Goal: Task Accomplishment & Management: Use online tool/utility

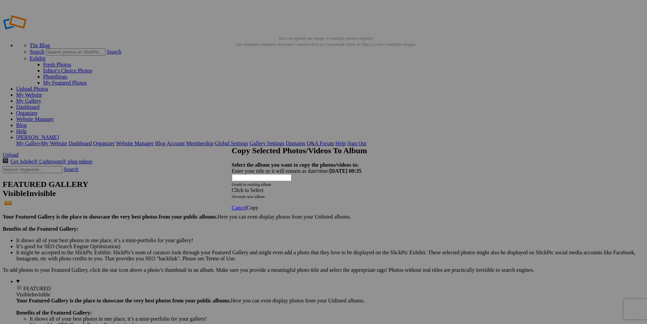
click at [264, 187] on span "Click to Select" at bounding box center [248, 190] width 32 height 6
click at [266, 209] on span "The Keep" at bounding box center [271, 207] width 21 height 6
click at [274, 222] on span "Playtime" at bounding box center [283, 225] width 19 height 6
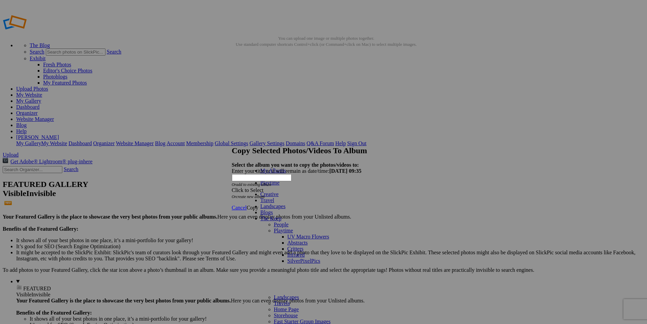
click at [264, 184] on link "Playtime" at bounding box center [270, 183] width 19 height 6
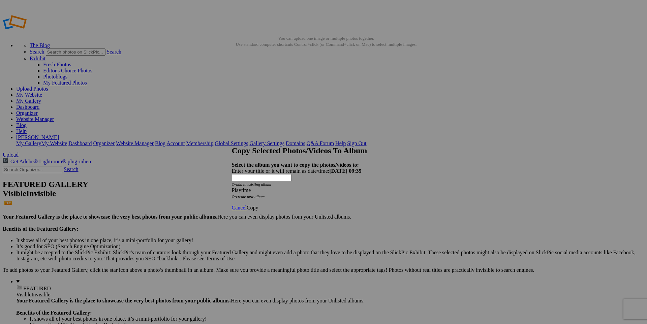
click at [259, 205] on span "Copy" at bounding box center [253, 208] width 12 height 6
click at [254, 187] on span "Ok" at bounding box center [250, 184] width 7 height 6
